Goal: Information Seeking & Learning: Learn about a topic

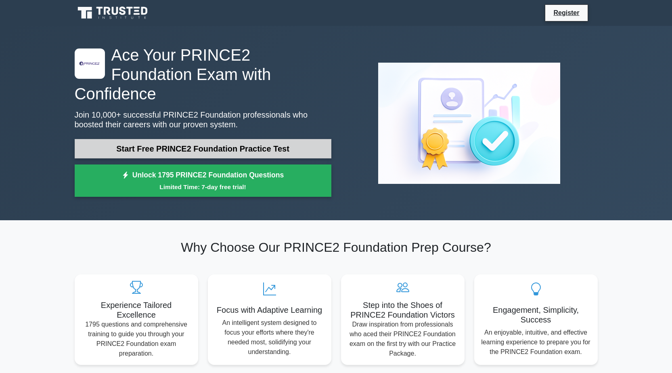
click at [223, 139] on link "Start Free PRINCE2 Foundation Practice Test" at bounding box center [203, 148] width 257 height 19
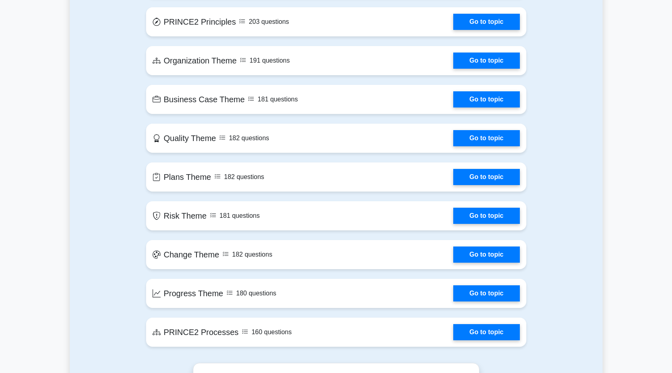
scroll to position [485, 0]
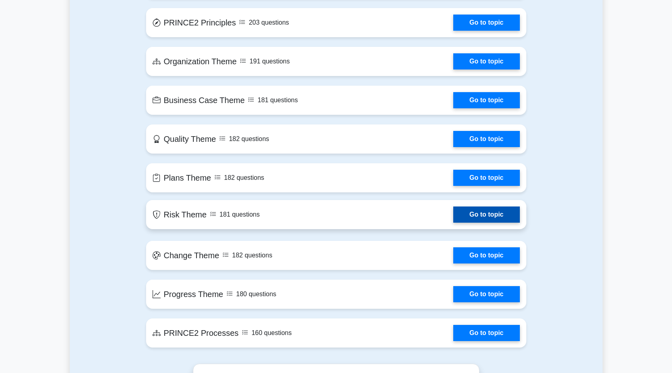
click at [454, 206] on link "Go to topic" at bounding box center [487, 214] width 66 height 16
